Goal: Entertainment & Leisure: Browse casually

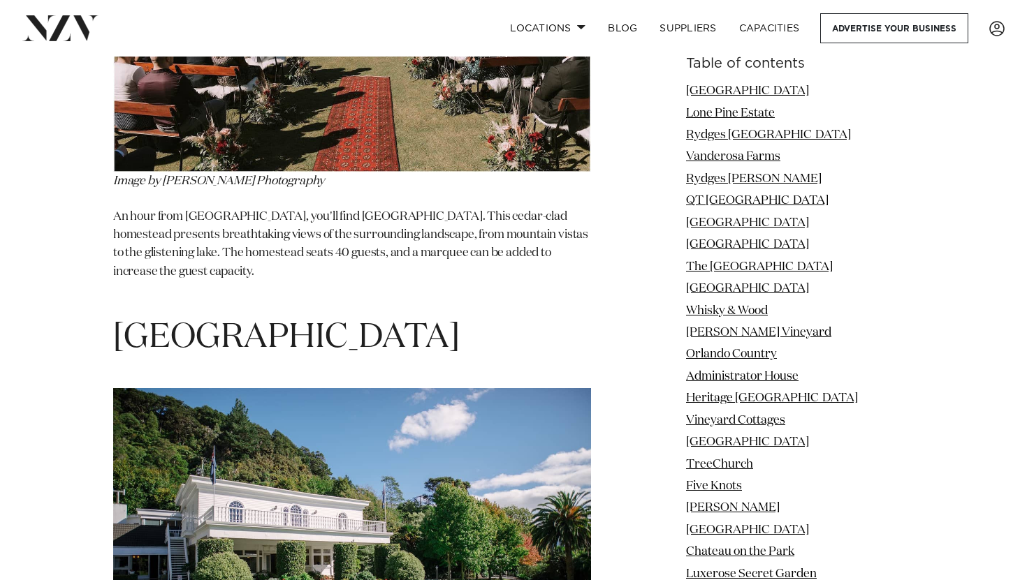
scroll to position [69254, 0]
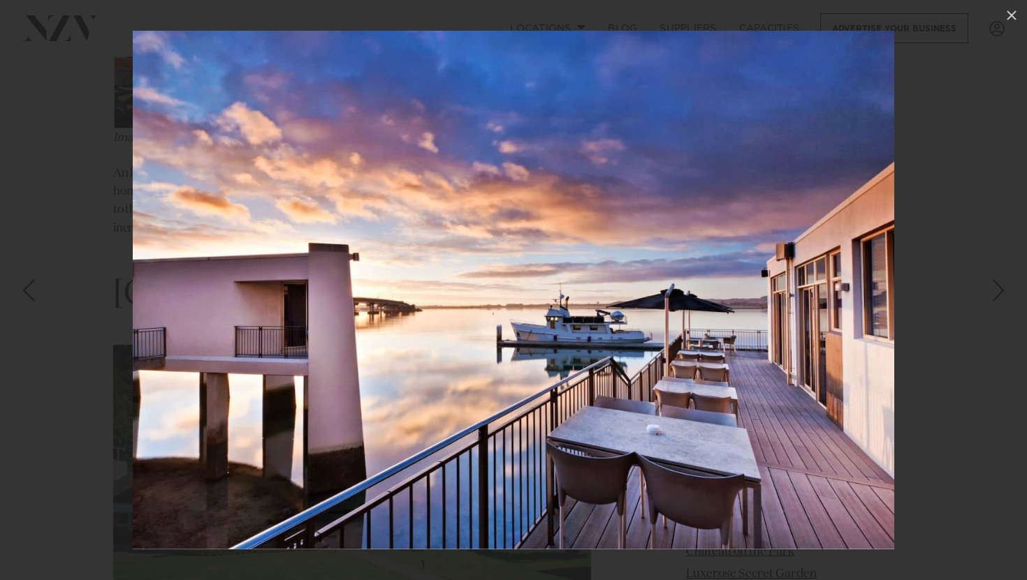
click at [0, 457] on div at bounding box center [513, 290] width 1027 height 580
click at [837, 10] on icon at bounding box center [1011, 15] width 17 height 17
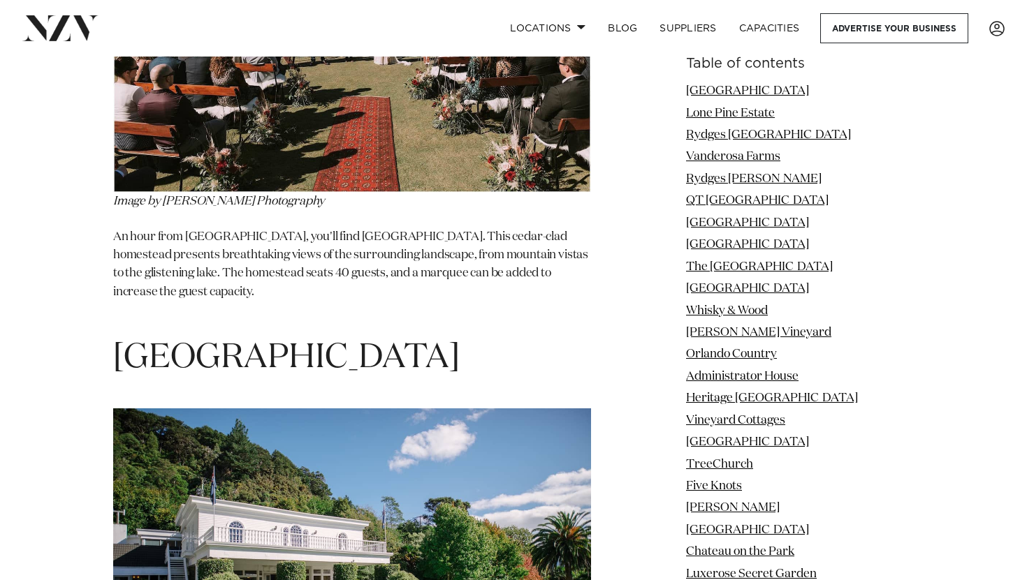
scroll to position [69236, 0]
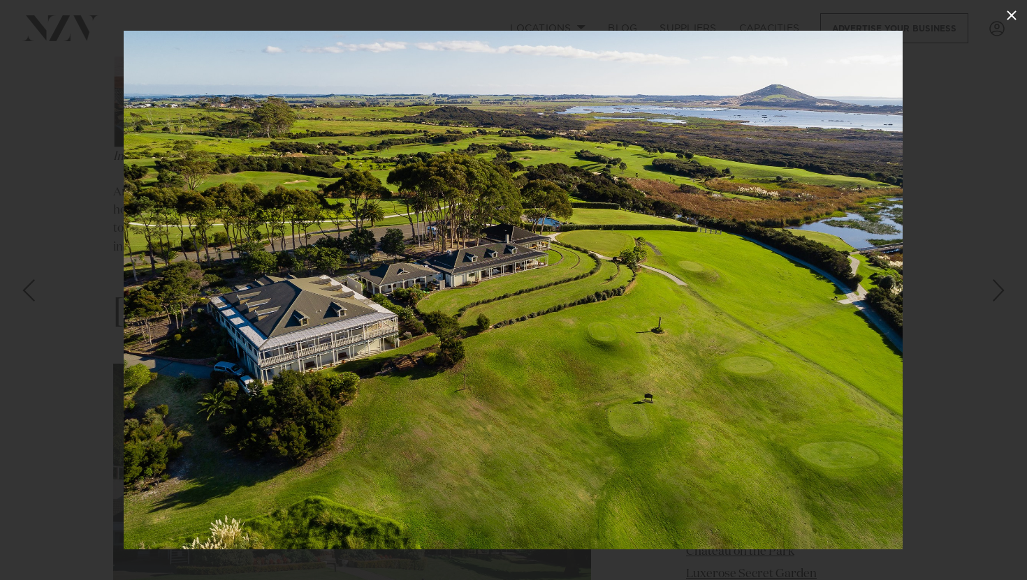
click at [837, 17] on icon at bounding box center [1011, 15] width 17 height 17
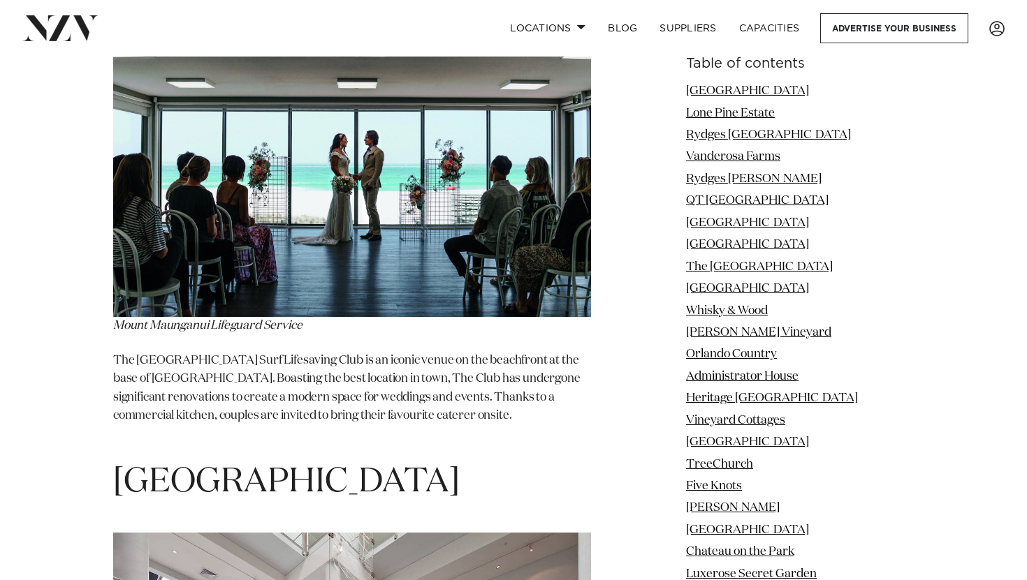
scroll to position [76208, 0]
